Goal: Communication & Community: Answer question/provide support

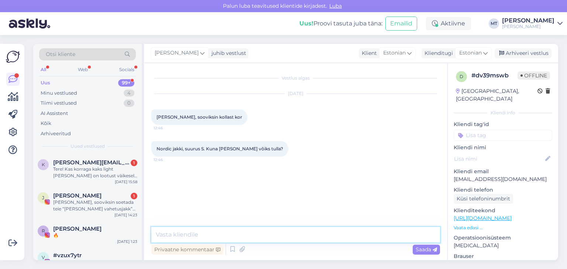
click at [303, 235] on textarea at bounding box center [295, 234] width 288 height 15
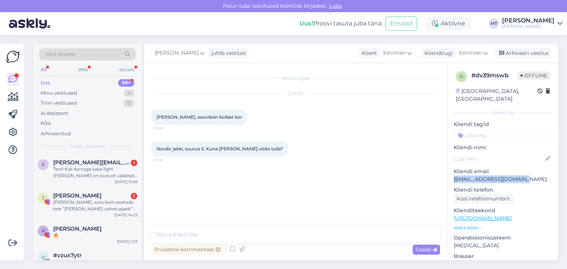
drag, startPoint x: 527, startPoint y: 174, endPoint x: 453, endPoint y: 175, distance: 74.5
click at [453, 175] on div "d # dv39mswb Offline [GEOGRAPHIC_DATA], [GEOGRAPHIC_DATA] Kliendi info Kliendi …" at bounding box center [502, 218] width 110 height 311
copy p "[EMAIL_ADDRESS][DOMAIN_NAME]"
click at [48, 83] on div "Uus" at bounding box center [46, 82] width 10 height 7
click at [62, 90] on div "Minu vestlused" at bounding box center [59, 93] width 37 height 7
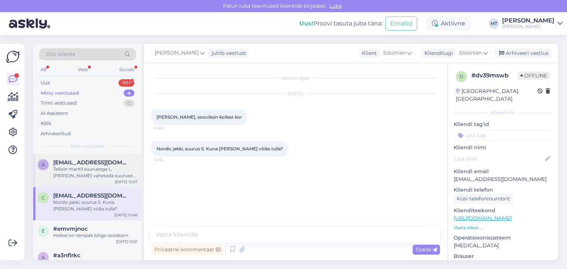
click at [87, 169] on div "Tellisin mantli suurusega L, [PERSON_NAME] vahetada suuruse M vastu. Kas [PERSO…" at bounding box center [95, 172] width 84 height 13
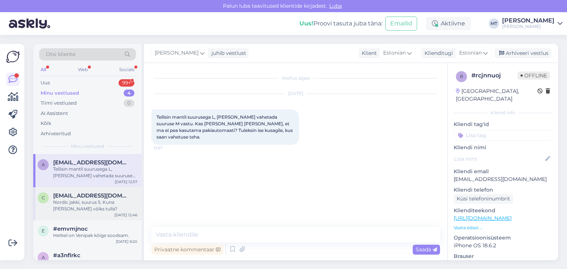
click at [97, 203] on div "Nordic jakki, suurus S. Kuna [PERSON_NAME] võiks tulla?" at bounding box center [95, 205] width 84 height 13
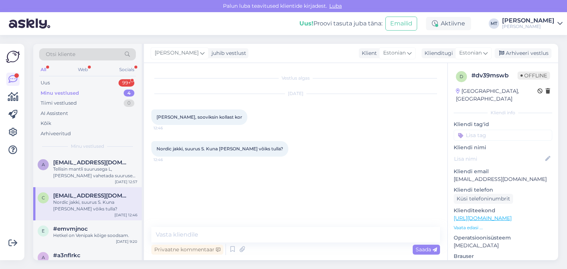
scroll to position [13, 0]
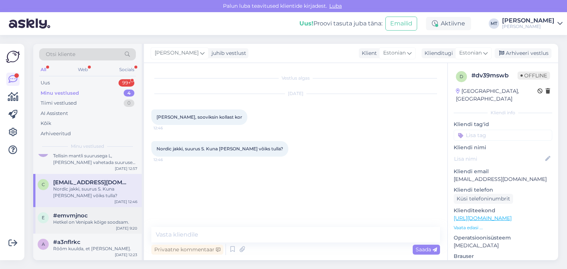
click at [84, 223] on div "Hetkel on Venipak kõige soodsam." at bounding box center [95, 222] width 84 height 7
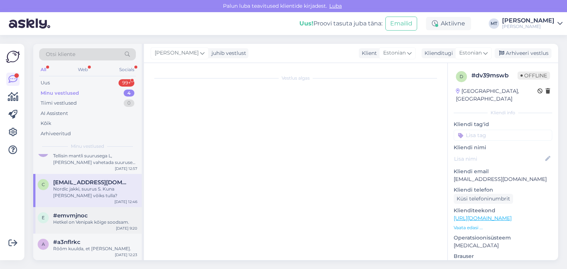
scroll to position [353, 0]
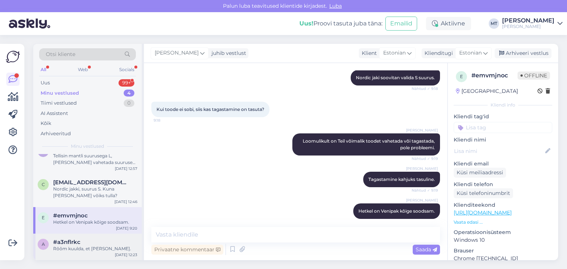
click at [80, 242] on div "#a3nflrkc" at bounding box center [95, 242] width 84 height 7
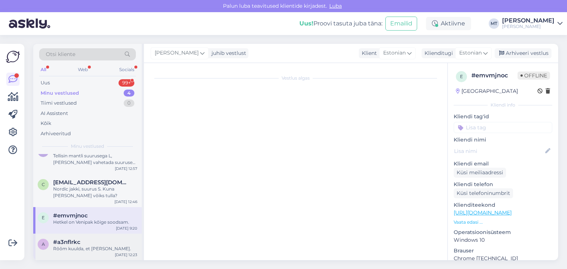
scroll to position [594, 0]
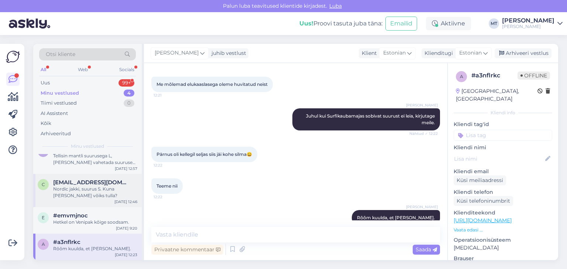
click at [89, 187] on div "Nordic jakki, suurus S. Kuna [PERSON_NAME] võiks tulla?" at bounding box center [95, 192] width 84 height 13
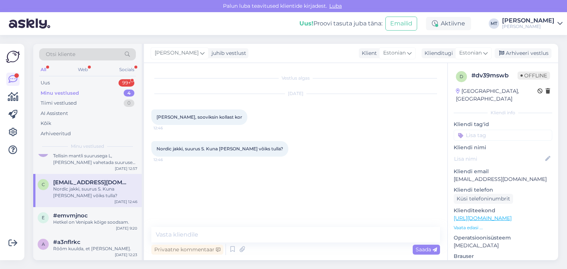
scroll to position [0, 0]
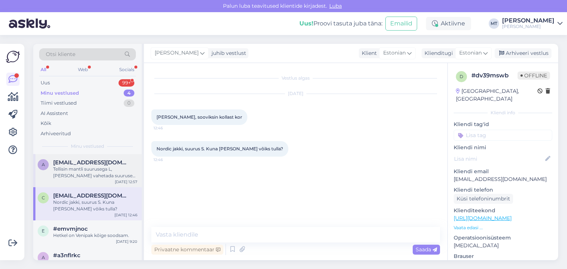
click at [69, 161] on span "[EMAIL_ADDRESS][DOMAIN_NAME]" at bounding box center [91, 162] width 77 height 7
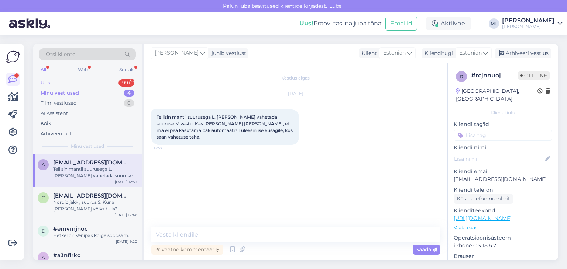
click at [55, 83] on div "Uus 99+" at bounding box center [87, 83] width 97 height 10
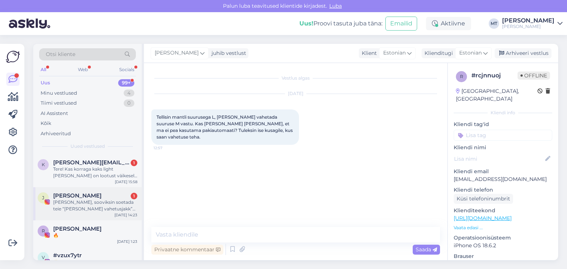
click at [83, 210] on div "[PERSON_NAME], sooviksin soetada teie “[PERSON_NAME] vahetusjakk” musta L suuru…" at bounding box center [95, 205] width 84 height 13
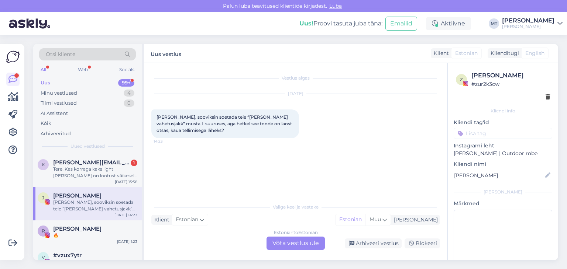
click at [312, 248] on div "Estonian to Estonian Võta vestlus üle" at bounding box center [295, 243] width 58 height 13
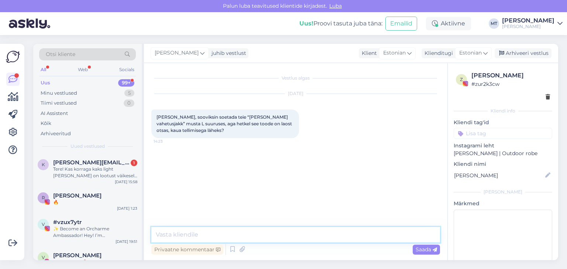
click at [298, 237] on textarea at bounding box center [295, 234] width 288 height 15
click at [305, 229] on textarea at bounding box center [295, 234] width 288 height 15
click at [249, 238] on textarea "Tere! Aitäh, et meile kirjutasite." at bounding box center [295, 234] width 288 height 15
paste textarea "[PERSON_NAME] Nordic jakkide tellimus on hetkel meie Türil asuvas tootmises töö…"
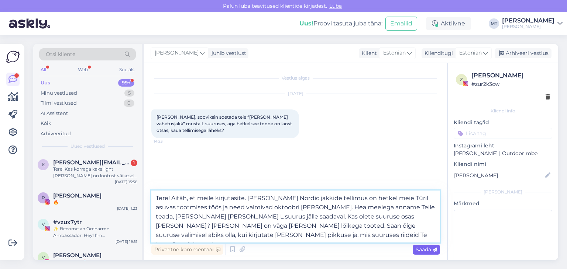
type textarea "Tere! Aitäh, et meile kirjutasite. [PERSON_NAME] Nordic jakkide tellimus on het…"
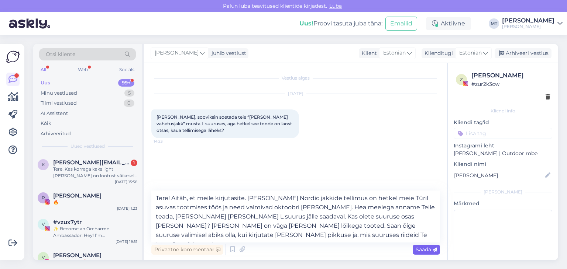
click at [420, 249] on span "Saada" at bounding box center [425, 249] width 21 height 7
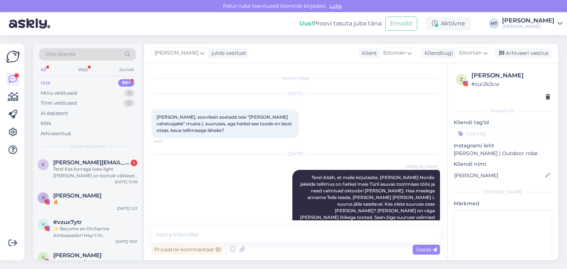
scroll to position [13, 0]
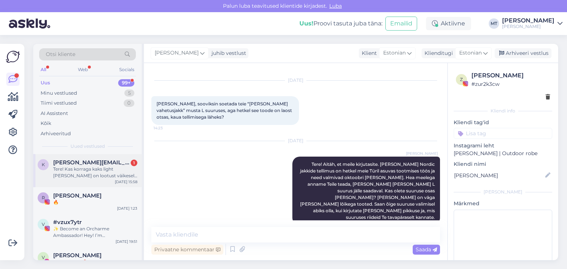
click at [70, 169] on div "Tere! Kas korraga kaks light [PERSON_NAME] on lootust väikesele soodustusele? K…" at bounding box center [95, 172] width 84 height 13
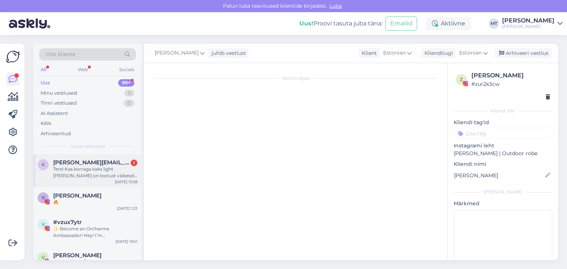
scroll to position [0, 0]
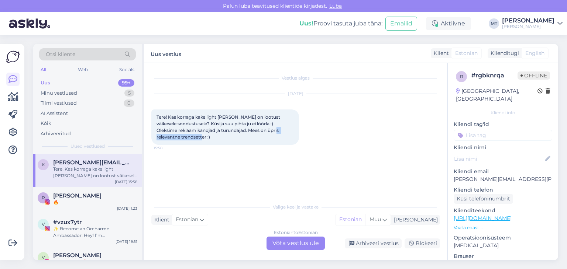
drag, startPoint x: 181, startPoint y: 138, endPoint x: 260, endPoint y: 132, distance: 79.2
click at [260, 132] on span "Tere! Kas korraga kaks light [PERSON_NAME] on lootust väikesele soodustusele? K…" at bounding box center [218, 126] width 125 height 25
copy span "relevantne trendsetter"
click at [306, 242] on div "Estonian to Estonian Võta vestlus üle" at bounding box center [295, 243] width 58 height 13
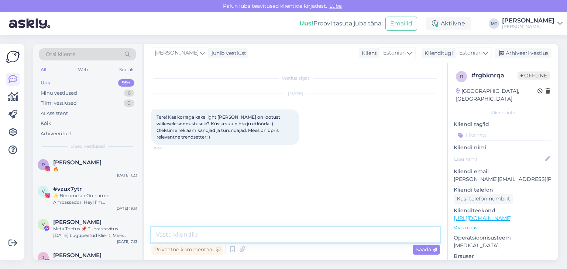
click at [287, 236] on textarea at bounding box center [295, 234] width 288 height 15
click at [198, 237] on textarea at bounding box center [295, 234] width 288 height 15
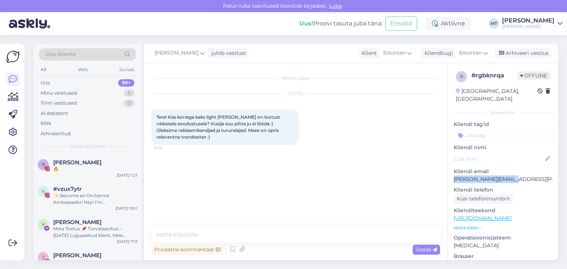
drag, startPoint x: 511, startPoint y: 171, endPoint x: 453, endPoint y: 169, distance: 58.7
click at [453, 169] on div "r # rgbknrqa Offline [GEOGRAPHIC_DATA], [GEOGRAPHIC_DATA] Kliendi info Kliendi …" at bounding box center [502, 218] width 110 height 311
copy p "[PERSON_NAME][EMAIL_ADDRESS][PERSON_NAME][DOMAIN_NAME]"
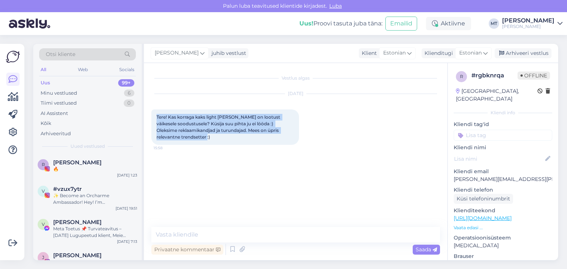
drag, startPoint x: 192, startPoint y: 138, endPoint x: 153, endPoint y: 118, distance: 43.2
click at [153, 118] on div "Tere! Kas korraga kaks light [PERSON_NAME] on lootust väikesele soodustusele? K…" at bounding box center [225, 127] width 148 height 35
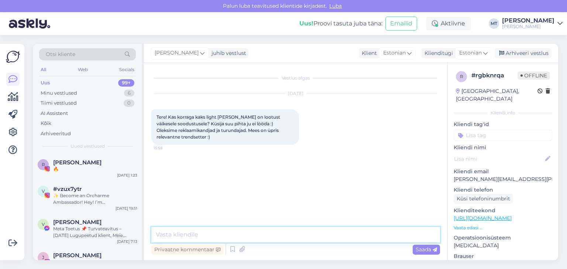
click at [172, 235] on textarea at bounding box center [295, 234] width 288 height 15
click at [158, 235] on textarea at bounding box center [295, 234] width 288 height 15
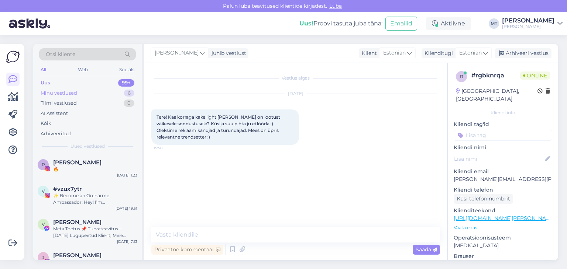
click at [63, 91] on div "Minu vestlused" at bounding box center [59, 93] width 37 height 7
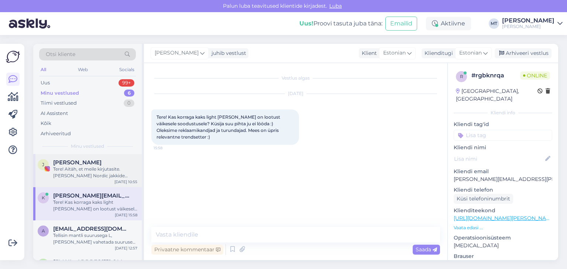
click at [89, 168] on div "Tere! Aitäh, et meile kirjutasite. [PERSON_NAME] Nordic jakkide tellimus on het…" at bounding box center [95, 172] width 84 height 13
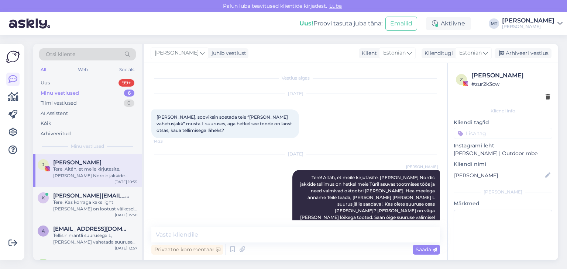
scroll to position [13, 0]
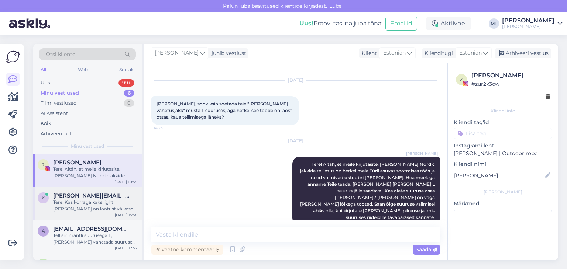
click at [84, 198] on span "[PERSON_NAME][EMAIL_ADDRESS][PERSON_NAME][DOMAIN_NAME]" at bounding box center [91, 196] width 77 height 7
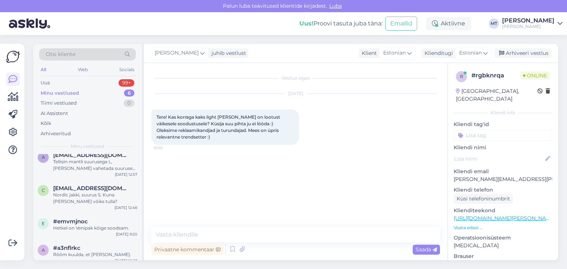
scroll to position [37, 0]
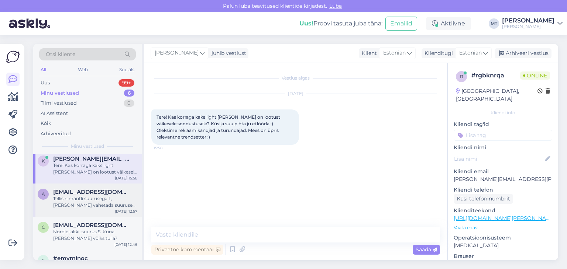
click at [71, 196] on div "Tellisin mantli suurusega L, [PERSON_NAME] vahetada suuruse M vastu. Kas [PERSO…" at bounding box center [95, 202] width 84 height 13
click at [64, 170] on div "Tere! Kas korraga kaks light [PERSON_NAME] on lootust väikesele soodustusele? K…" at bounding box center [95, 168] width 84 height 13
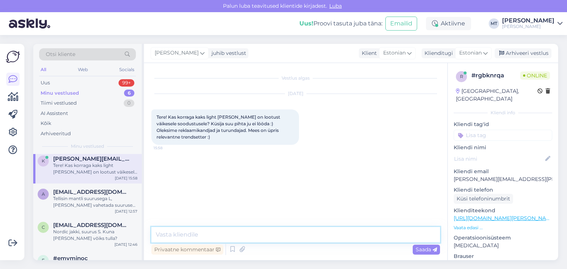
click at [169, 238] on textarea at bounding box center [295, 234] width 288 height 15
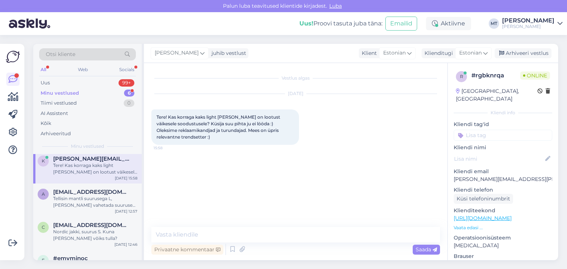
click at [64, 94] on div "Minu vestlused" at bounding box center [60, 93] width 38 height 7
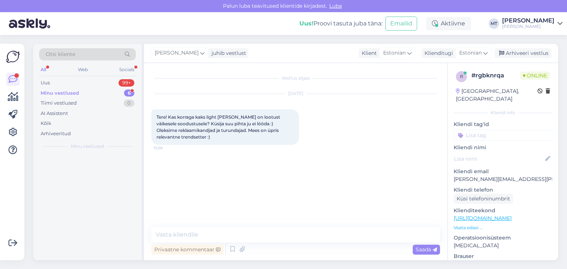
scroll to position [0, 0]
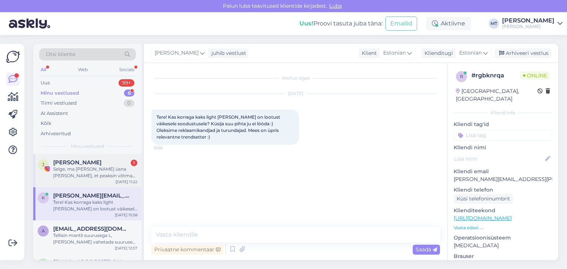
click at [86, 172] on div "Selge, ma [PERSON_NAME] üsna [PERSON_NAME], et peaksin võtma suuruse L, sest mi…" at bounding box center [95, 172] width 84 height 13
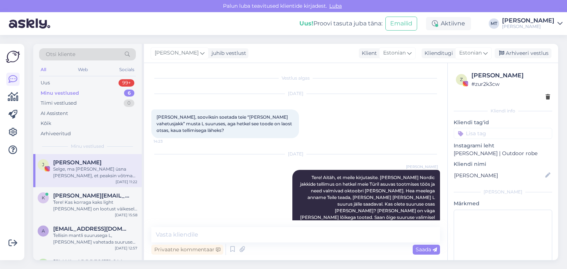
scroll to position [111, 0]
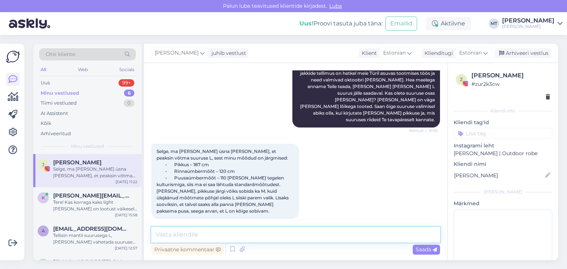
click at [210, 237] on textarea at bounding box center [295, 234] width 288 height 15
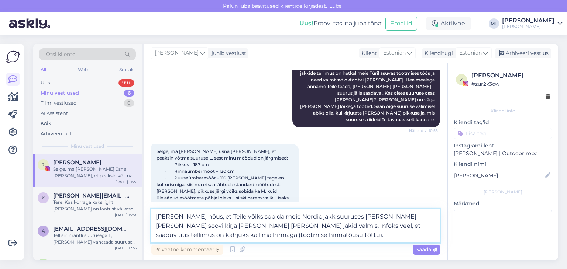
click at [334, 228] on textarea "[PERSON_NAME] nõus, et Teile võiks sobida meie Nordic jakk suuruses [PERSON_NAM…" at bounding box center [295, 226] width 288 height 34
click at [285, 227] on textarea "[PERSON_NAME] nõus, et Teile võiks sobida meie Nordic jakk suuruses [PERSON_NAM…" at bounding box center [295, 226] width 288 height 34
click at [301, 226] on textarea "[PERSON_NAME] nõus, et Teile võiks sobida meie Nordic jakk suuruses [PERSON_NAM…" at bounding box center [295, 226] width 288 height 34
click at [269, 235] on textarea "[PERSON_NAME] nõus, et Teile võiks sobida meie Nordic jakk suuruses [PERSON_NAM…" at bounding box center [295, 226] width 288 height 34
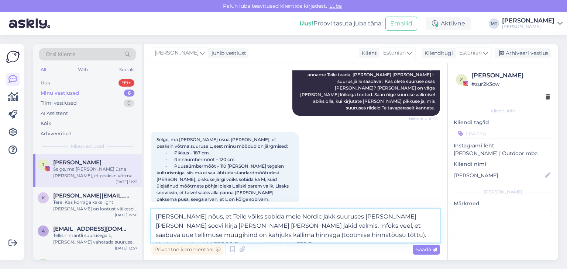
scroll to position [129, 0]
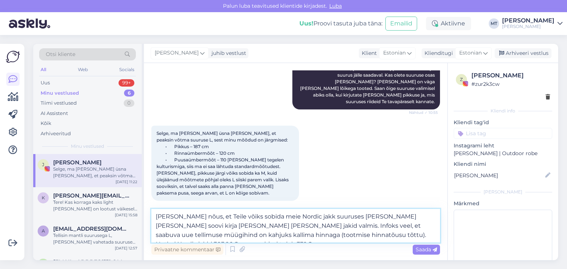
click at [181, 235] on textarea "[PERSON_NAME] nõus, et Teile võiks sobida meie Nordic jakk suuruses [PERSON_NAM…" at bounding box center [295, 226] width 288 height 34
type textarea "[PERSON_NAME] nõus, et Teile võiks sobida meie Nordic jakk suuruses [PERSON_NAM…"
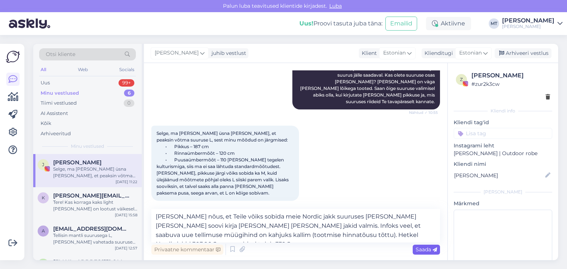
click at [419, 253] on div "Saada" at bounding box center [425, 250] width 27 height 10
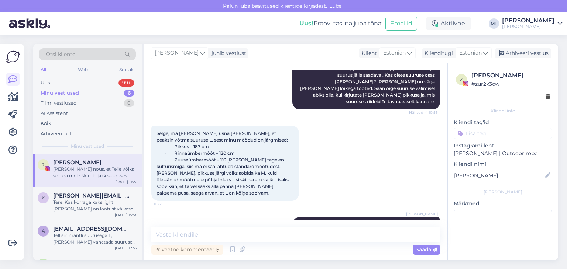
scroll to position [170, 0]
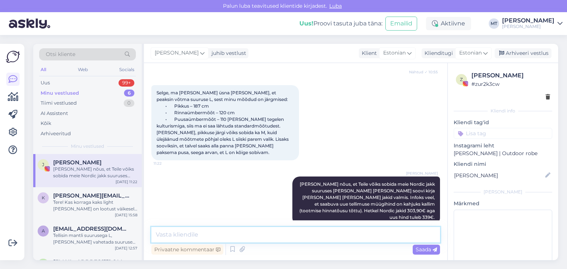
click at [202, 233] on textarea at bounding box center [295, 234] width 288 height 15
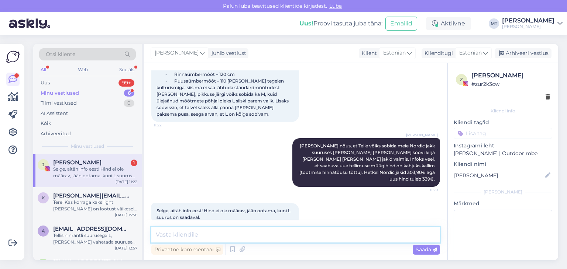
click at [174, 238] on textarea at bounding box center [295, 234] width 288 height 15
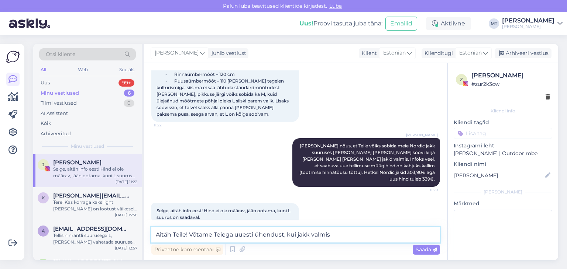
type textarea "Aitäh Teile! Võtame Teiega uuesti ühendust, kui jakk valmis."
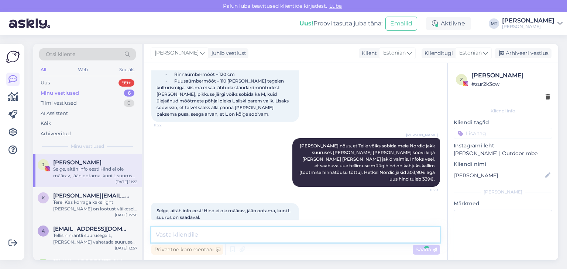
scroll to position [239, 0]
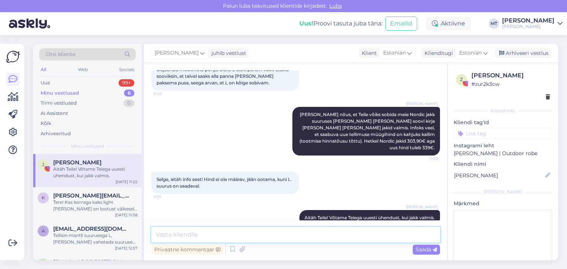
click at [183, 235] on textarea at bounding box center [295, 234] width 288 height 15
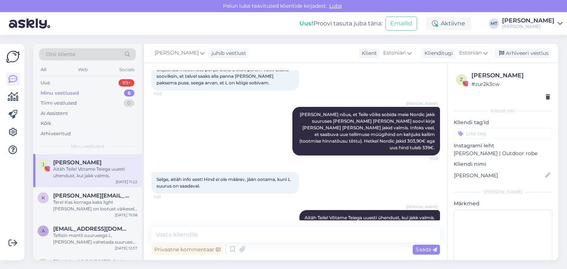
drag, startPoint x: 102, startPoint y: 160, endPoint x: 48, endPoint y: 161, distance: 53.9
click at [48, 161] on div "J [PERSON_NAME] Aitäh Teile! Võtame Teiega uuesti ühendust, kui jakk valmis." at bounding box center [88, 169] width 100 height 20
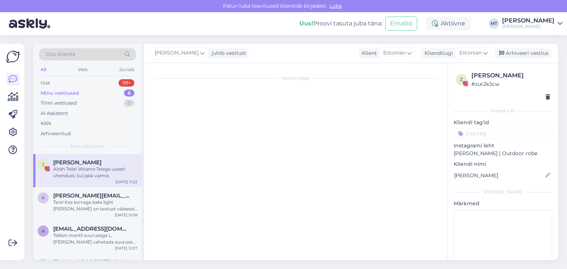
scroll to position [0, 0]
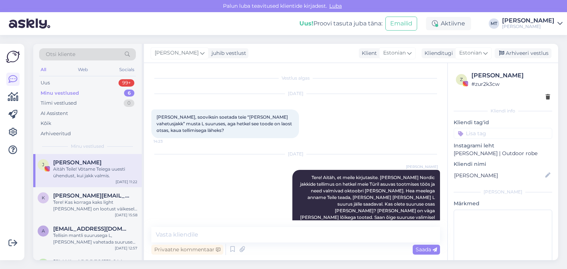
copy div "[PERSON_NAME]"
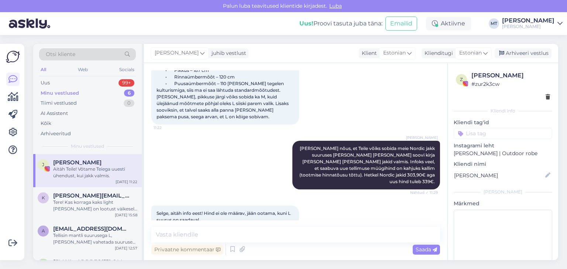
scroll to position [239, 0]
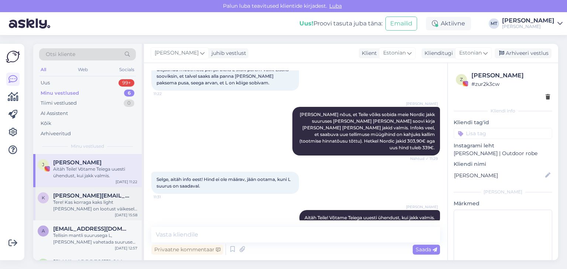
click at [85, 202] on div "Tere! Kas korraga kaks light [PERSON_NAME] on lootust väikesele soodustusele? K…" at bounding box center [95, 205] width 84 height 13
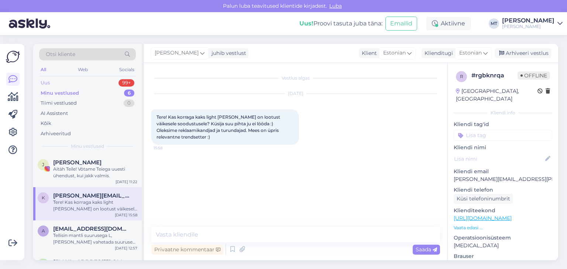
click at [67, 87] on div "Uus 99+" at bounding box center [87, 83] width 97 height 10
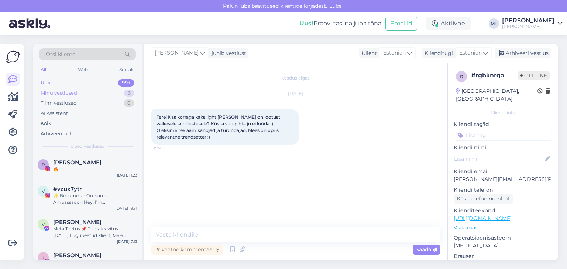
click at [70, 93] on div "Minu vestlused" at bounding box center [59, 93] width 37 height 7
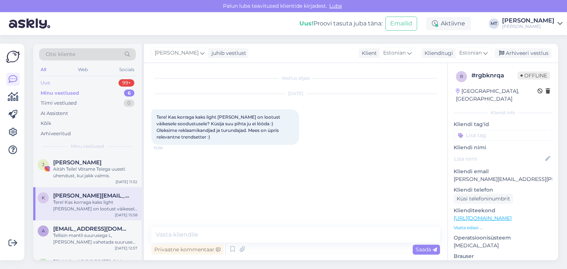
click at [46, 84] on div "Uus" at bounding box center [45, 82] width 9 height 7
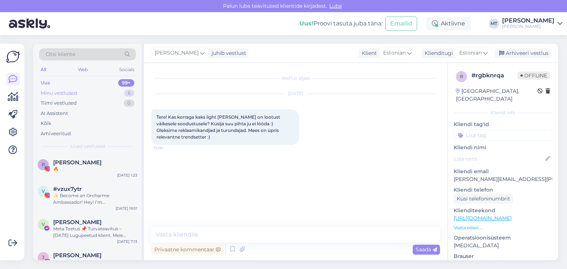
click at [62, 95] on div "Minu vestlused" at bounding box center [59, 93] width 37 height 7
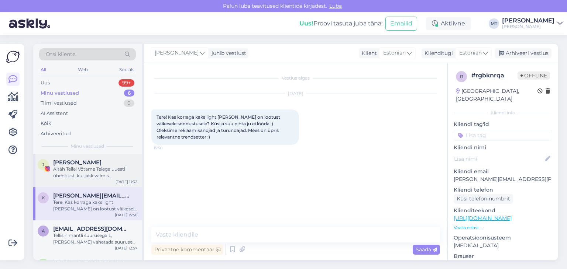
click at [87, 174] on div "Aitäh Teile! Võtame Teiega uuesti ühendust, kui jakk valmis." at bounding box center [95, 172] width 84 height 13
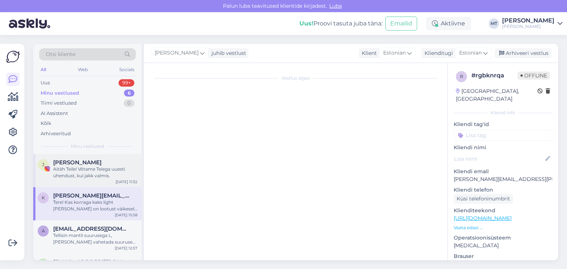
scroll to position [239, 0]
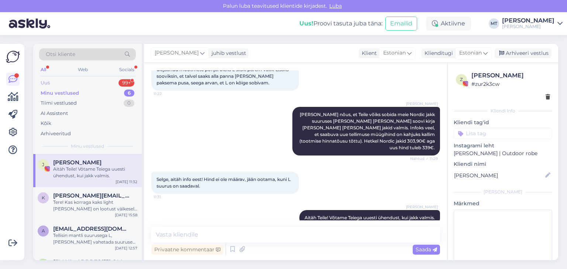
click at [45, 82] on div "Uus" at bounding box center [45, 82] width 9 height 7
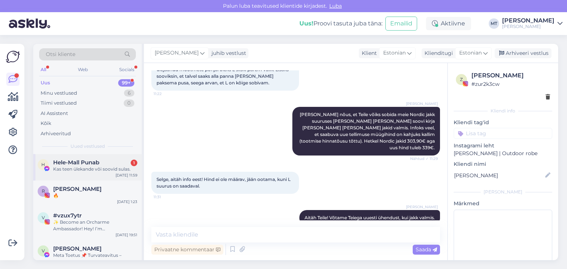
click at [73, 167] on div "Kas teen ülekande või soovid sulas." at bounding box center [95, 169] width 84 height 7
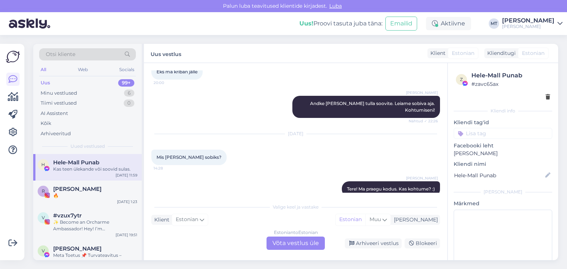
scroll to position [3674, 0]
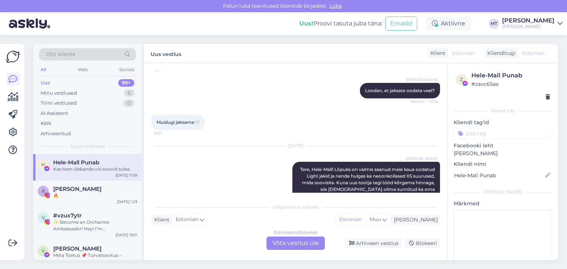
click at [301, 244] on div "Estonian to Estonian Võta vestlus üle" at bounding box center [295, 243] width 58 height 13
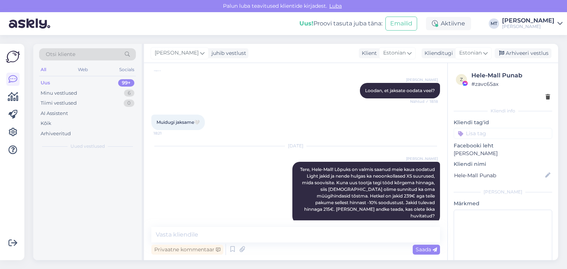
scroll to position [3647, 0]
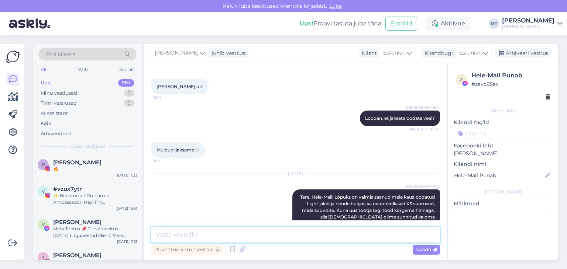
click at [290, 230] on textarea at bounding box center [295, 234] width 288 height 15
click at [158, 235] on textarea at bounding box center [295, 234] width 288 height 15
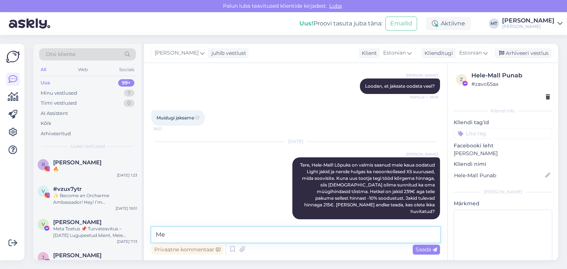
type textarea "M"
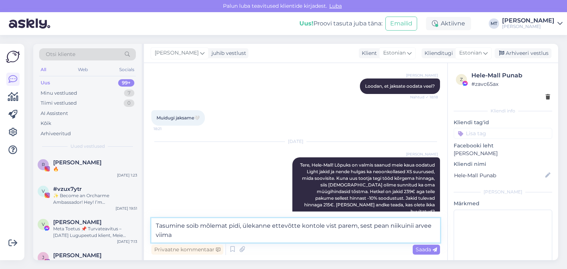
drag, startPoint x: 432, startPoint y: 225, endPoint x: 390, endPoint y: 229, distance: 43.0
click at [388, 229] on textarea "Tasumine soib mõlemat pidi, ülekanne ettevõtte kontole vist parem, sest pean ni…" at bounding box center [295, 230] width 288 height 24
click at [403, 228] on textarea "Tasumine soib mõlemat pidi, ülekanne ettevõtte kontole vist parem, sest pean ra…" at bounding box center [295, 230] width 288 height 24
click at [193, 236] on textarea "Tasumine soib mõlemat pidi, ülekanne ettevõtte kontole vist parem, sest pean ra…" at bounding box center [295, 230] width 288 height 24
click at [189, 226] on textarea "Tasumine soib mõlemat pidi, ülekanne ettevõtte kontole vist parem, sest pean ra…" at bounding box center [295, 230] width 288 height 24
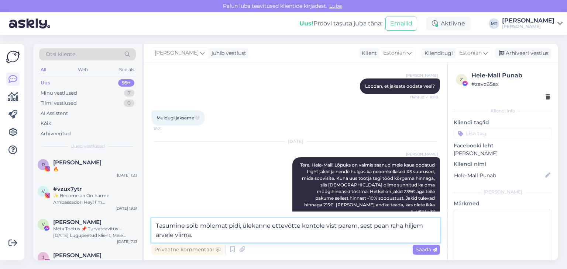
click at [193, 227] on textarea "Tasumine soib mõlemat pidi, ülekanne ettevõtte kontole vist parem, sest pean ra…" at bounding box center [295, 230] width 288 height 24
click at [198, 227] on textarea "Tasumine soib mõlemat pidi, ülekanne ettevõtte kontole vist parem, sest pean ra…" at bounding box center [295, 230] width 288 height 24
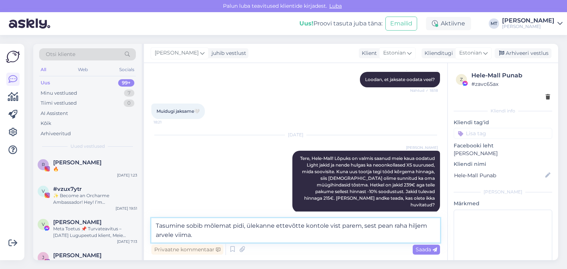
scroll to position [3687, 0]
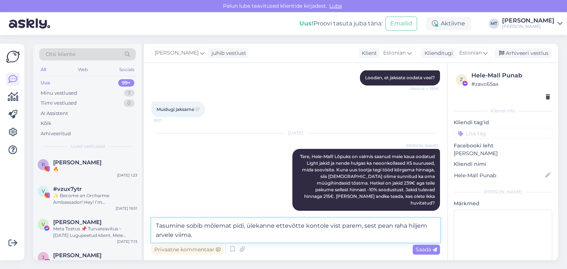
click at [203, 237] on textarea "Tasumine sobib mõlemat pidi, ülekanne ettevõtte kontole vist parem, sest pean r…" at bounding box center [295, 230] width 288 height 24
click at [307, 235] on textarea "Tasumine sobib mõlemat pidi, ülekanne ettevõtte kontole vist parem, sest pean r…" at bounding box center [295, 230] width 288 height 24
click at [367, 232] on textarea "Tasumine sobib mõlemat pidi, ülekanne ettevõtte kontole vist parem, sest pean r…" at bounding box center [295, 230] width 288 height 24
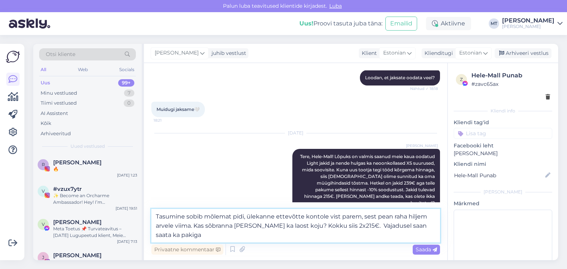
type textarea "Tasumine sobib mõlemat pidi, ülekanne ettevõtte kontole vist parem, sest pean r…"
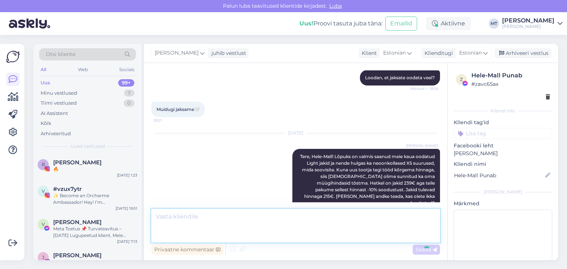
scroll to position [3730, 0]
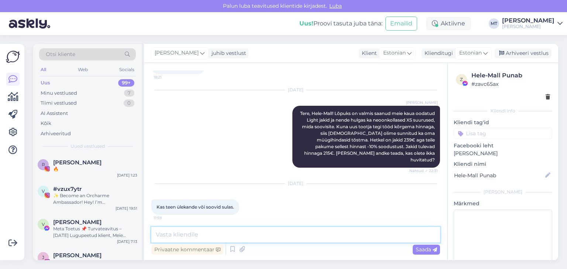
click at [195, 235] on textarea at bounding box center [295, 234] width 288 height 15
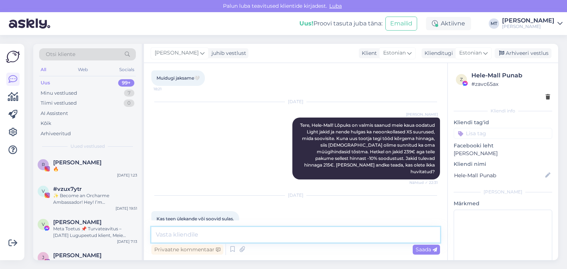
scroll to position [3730, 0]
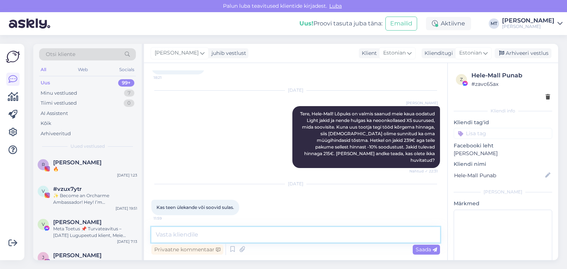
click at [165, 238] on textarea at bounding box center [295, 234] width 288 height 15
click at [173, 229] on textarea at bounding box center [295, 234] width 288 height 15
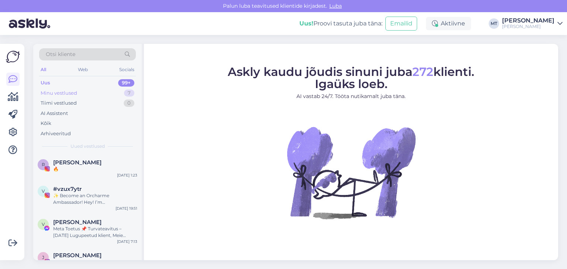
click at [63, 93] on div "Minu vestlused" at bounding box center [59, 93] width 37 height 7
